Goal: Obtain resource: Download file/media

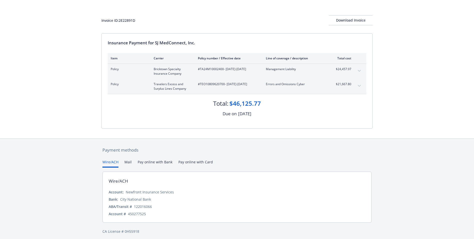
scroll to position [22, 0]
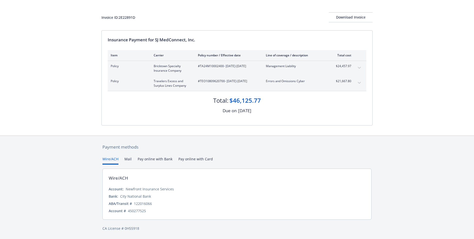
click at [333, 109] on div "Due on [DATE]" at bounding box center [237, 110] width 259 height 7
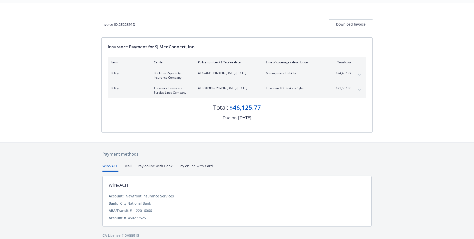
scroll to position [0, 0]
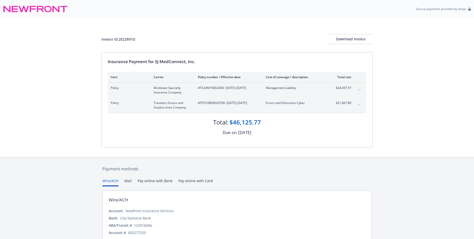
click at [332, 139] on div "Insurance Payment for SJ MedConnect, Inc. Item Carrier Policy number / Effectiv…" at bounding box center [237, 99] width 271 height 95
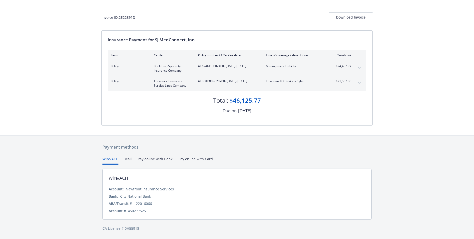
scroll to position [12, 0]
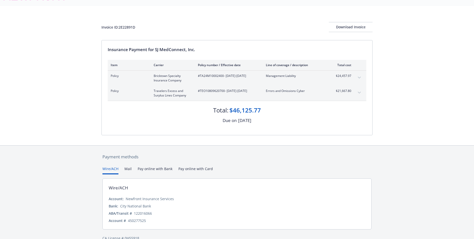
click at [185, 159] on div "Payment methods Wire/ACH Mail Pay online with Bank Pay online with Card Wire/AC…" at bounding box center [237, 196] width 271 height 103
click at [112, 170] on button "Wire/ACH" at bounding box center [111, 170] width 16 height 8
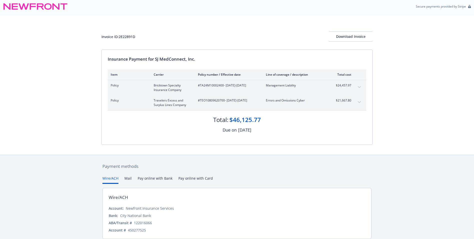
scroll to position [0, 0]
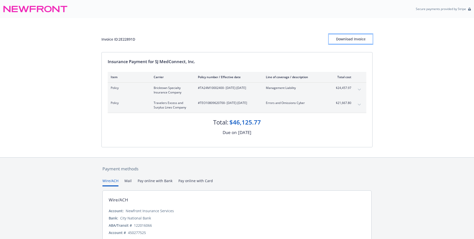
click at [345, 38] on div "Download Invoice" at bounding box center [351, 39] width 44 height 10
